Goal: Information Seeking & Learning: Check status

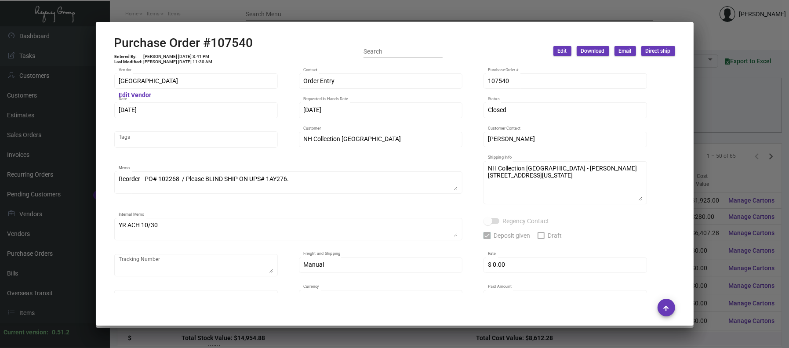
click at [258, 6] on div at bounding box center [394, 174] width 789 height 348
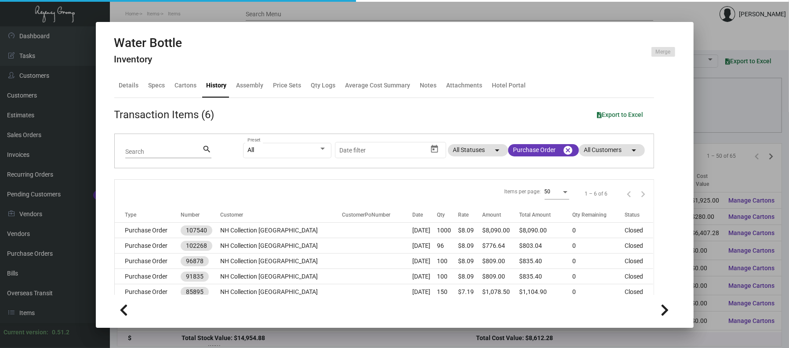
click at [42, 270] on div at bounding box center [394, 174] width 789 height 348
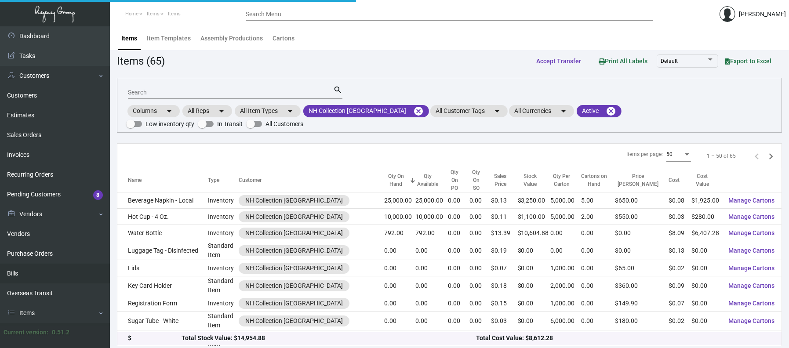
click at [42, 270] on link "Bills" at bounding box center [55, 274] width 110 height 20
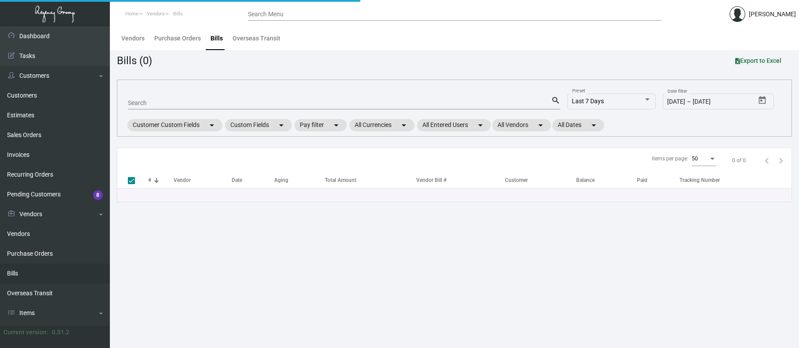
scroll to position [134, 0]
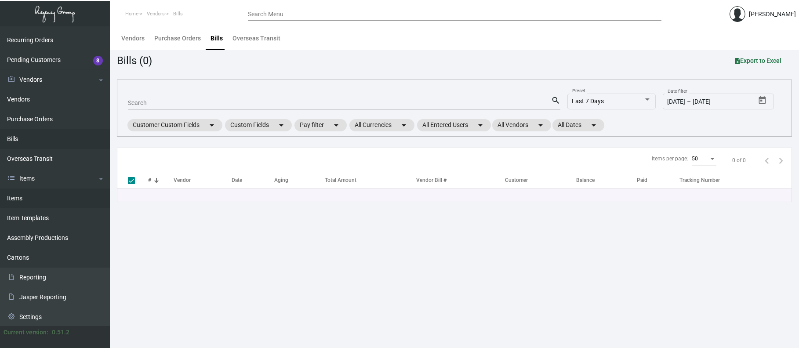
click at [37, 199] on link "Items" at bounding box center [55, 199] width 110 height 20
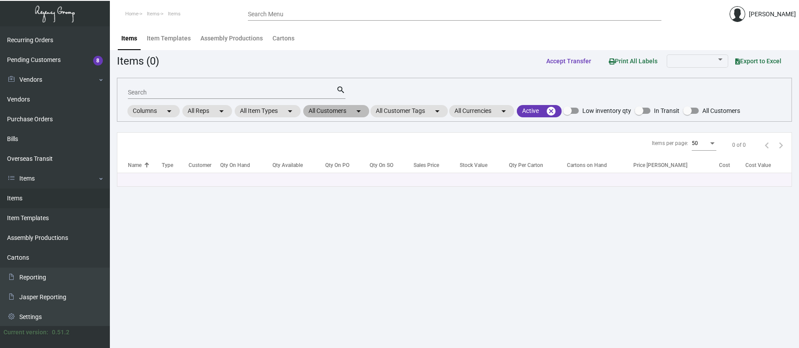
click at [327, 110] on mat-chip "All Customers arrow_drop_down" at bounding box center [336, 111] width 66 height 12
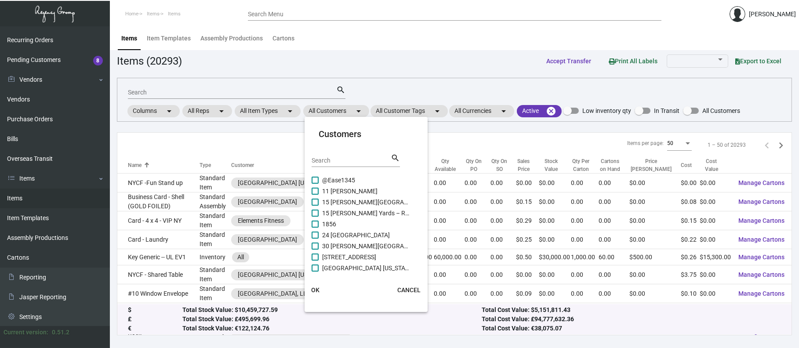
click at [327, 156] on div "Search" at bounding box center [351, 160] width 79 height 14
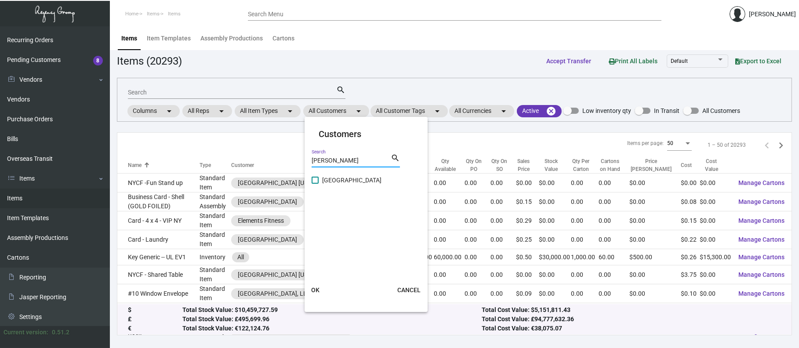
type input "[PERSON_NAME]"
click at [333, 177] on span "[GEOGRAPHIC_DATA]" at bounding box center [366, 180] width 88 height 11
click at [315, 184] on input "[GEOGRAPHIC_DATA]" at bounding box center [315, 184] width 0 height 0
checkbox input "true"
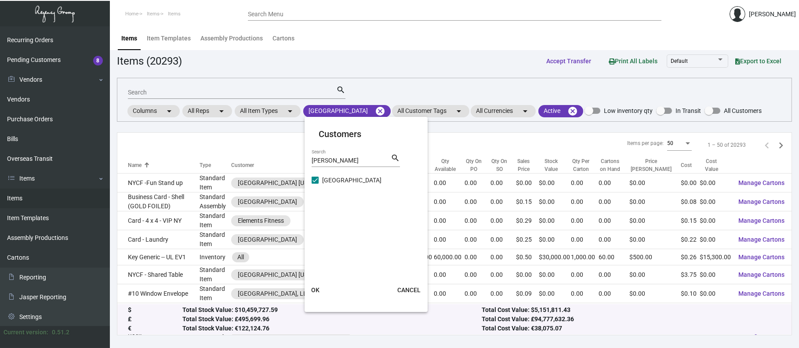
click at [318, 287] on span "OK" at bounding box center [315, 290] width 8 height 7
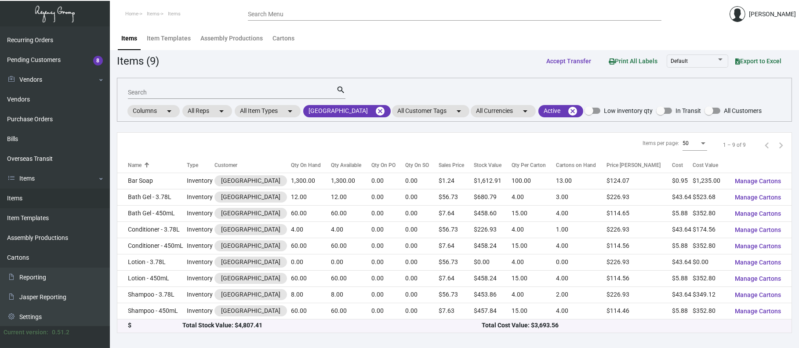
click at [277, 156] on div "Items per page: 50 1 – 9 of 9" at bounding box center [454, 145] width 674 height 25
click at [291, 163] on div "Qty On Hand" at bounding box center [306, 165] width 30 height 8
click at [773, 61] on span "Export to Excel" at bounding box center [758, 61] width 46 height 7
click at [442, 61] on div "Items (9) Accept Transfer Print All Labels Default Export to Excel" at bounding box center [454, 61] width 675 height 16
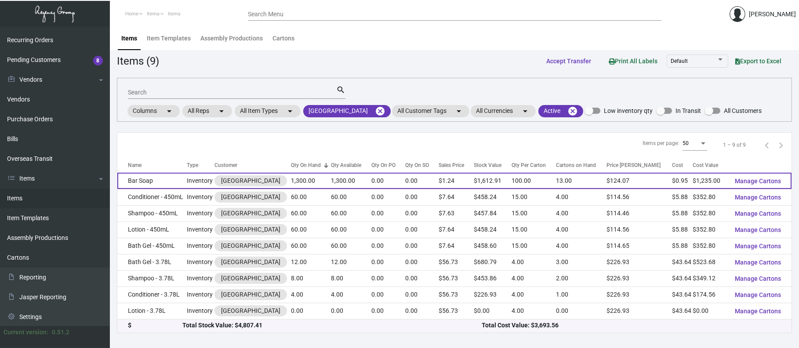
click at [145, 179] on td "Bar Soap" at bounding box center [151, 181] width 69 height 16
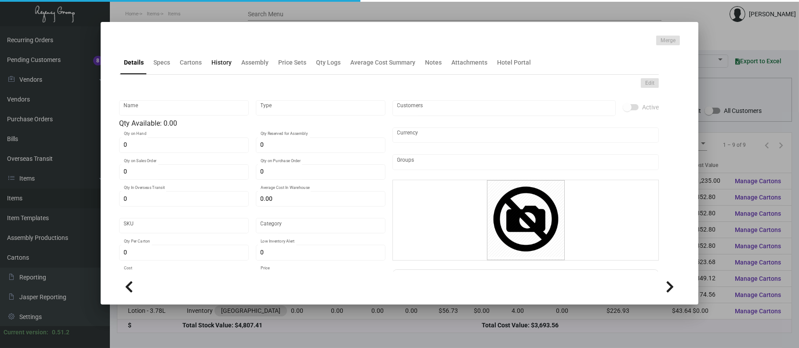
click at [230, 69] on div "History" at bounding box center [221, 62] width 27 height 21
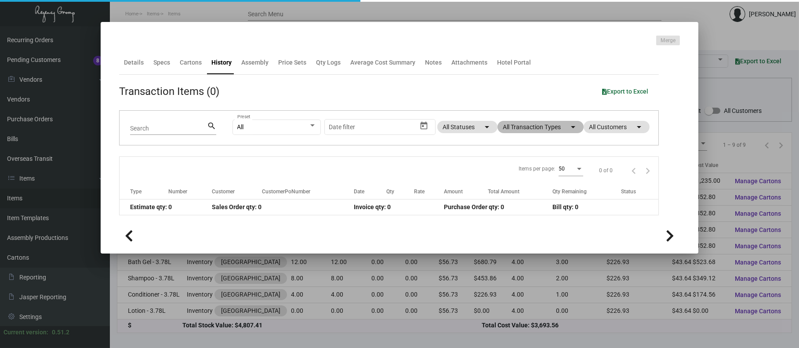
click at [515, 129] on mat-chip "All Transaction Types arrow_drop_down" at bounding box center [540, 127] width 86 height 12
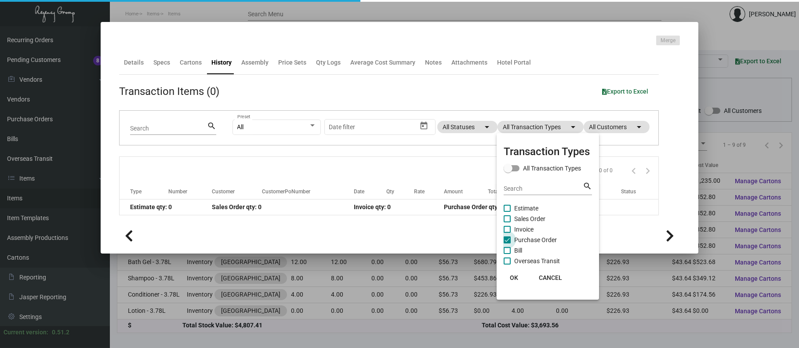
click at [522, 238] on span "Purchase Order" at bounding box center [535, 240] width 43 height 11
click at [507, 243] on input "Purchase Order" at bounding box center [507, 243] width 0 height 0
click at [522, 237] on span "Purchase Order" at bounding box center [535, 240] width 43 height 11
click at [507, 243] on input "Purchase Order" at bounding box center [507, 243] width 0 height 0
checkbox input "true"
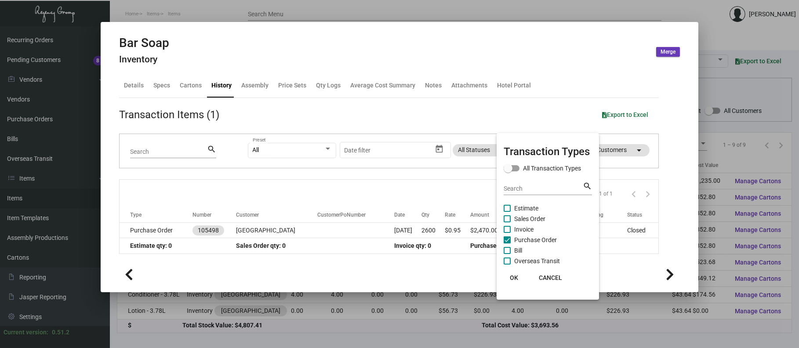
click at [213, 234] on div at bounding box center [399, 174] width 799 height 348
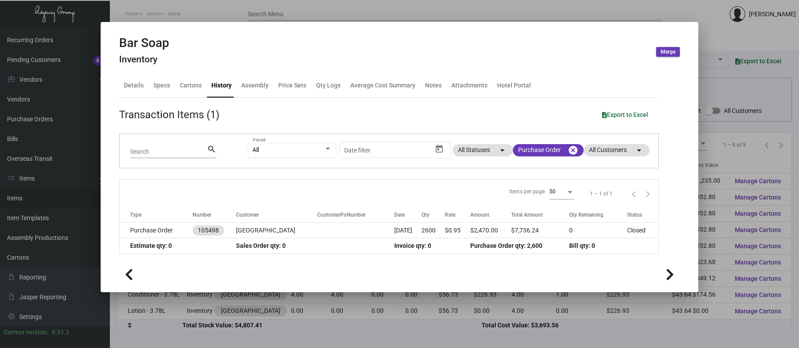
click at [223, 238] on td "Estimate qty: 0" at bounding box center [178, 245] width 116 height 15
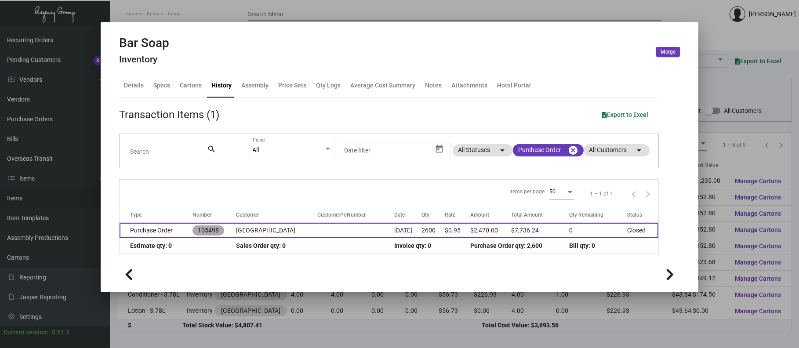
click at [224, 228] on mat-chip "105498" at bounding box center [208, 230] width 32 height 10
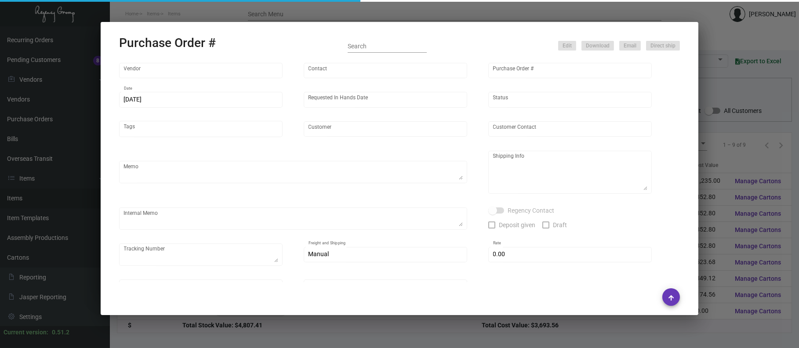
type input "Hunter Amenities"
type input "[PERSON_NAME]"
type input "105498"
type input "[DATE]"
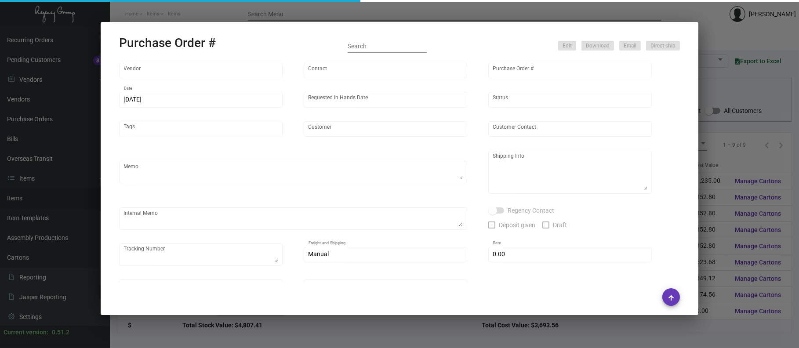
type input "[GEOGRAPHIC_DATA]"
type textarea "Regency Group NJ - [PERSON_NAME] [STREET_ADDRESS]"
type textarea "$290.26 for freight, LTL shipment"
checkbox input "true"
type input "$ 0.00"
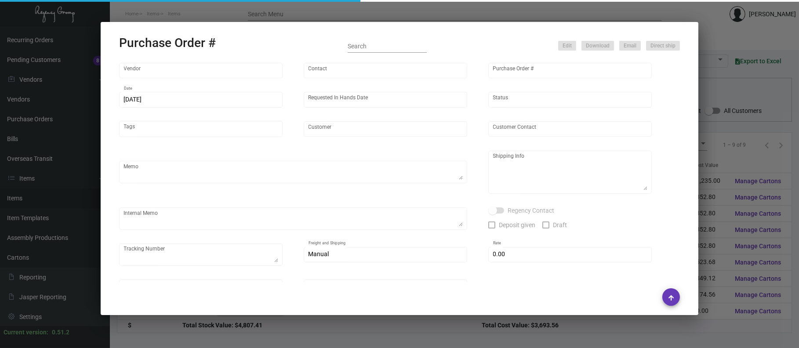
type input "United States Dollar $"
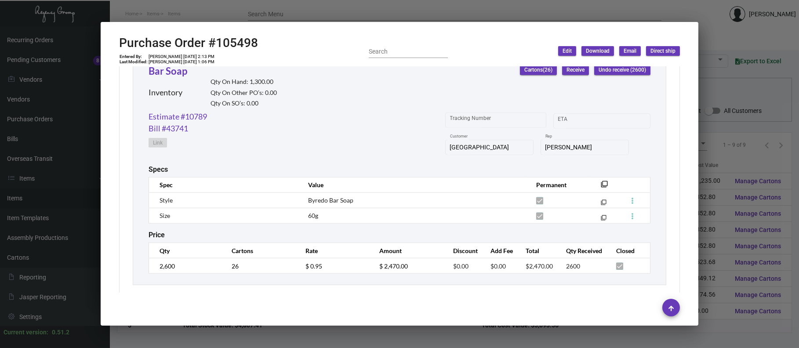
scroll to position [2425, 0]
